Goal: Go to known website: Access a specific website the user already knows

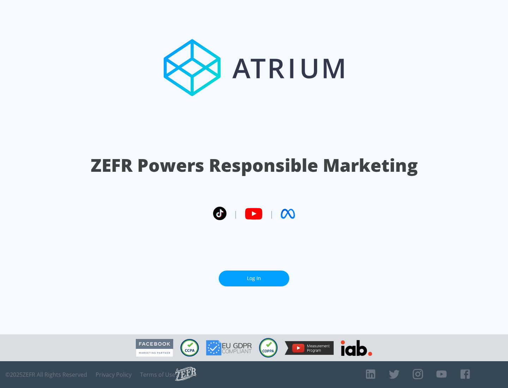
click at [254, 278] on link "Log In" at bounding box center [254, 279] width 71 height 16
